Goal: Register for event/course

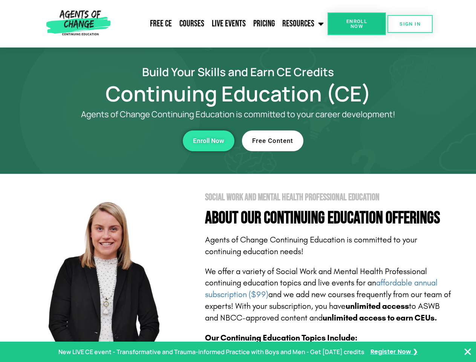
click at [238, 181] on section "Social Work and Mental Health Professional Education About Our Continuing Educa…" at bounding box center [238, 332] width 476 height 317
click at [304, 24] on link "Resources" at bounding box center [303, 23] width 49 height 19
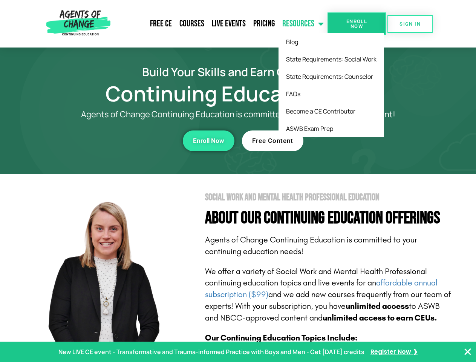
click at [357, 24] on span "Enroll Now" at bounding box center [357, 24] width 34 height 10
click at [410, 24] on span "SIGN IN" at bounding box center [410, 23] width 21 height 5
click at [131, 141] on div "Enroll Now" at bounding box center [130, 140] width 207 height 21
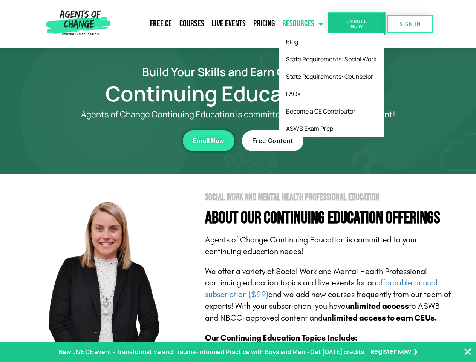
click at [131, 141] on div "Enroll Now" at bounding box center [130, 140] width 207 height 21
